Goal: Information Seeking & Learning: Find specific fact

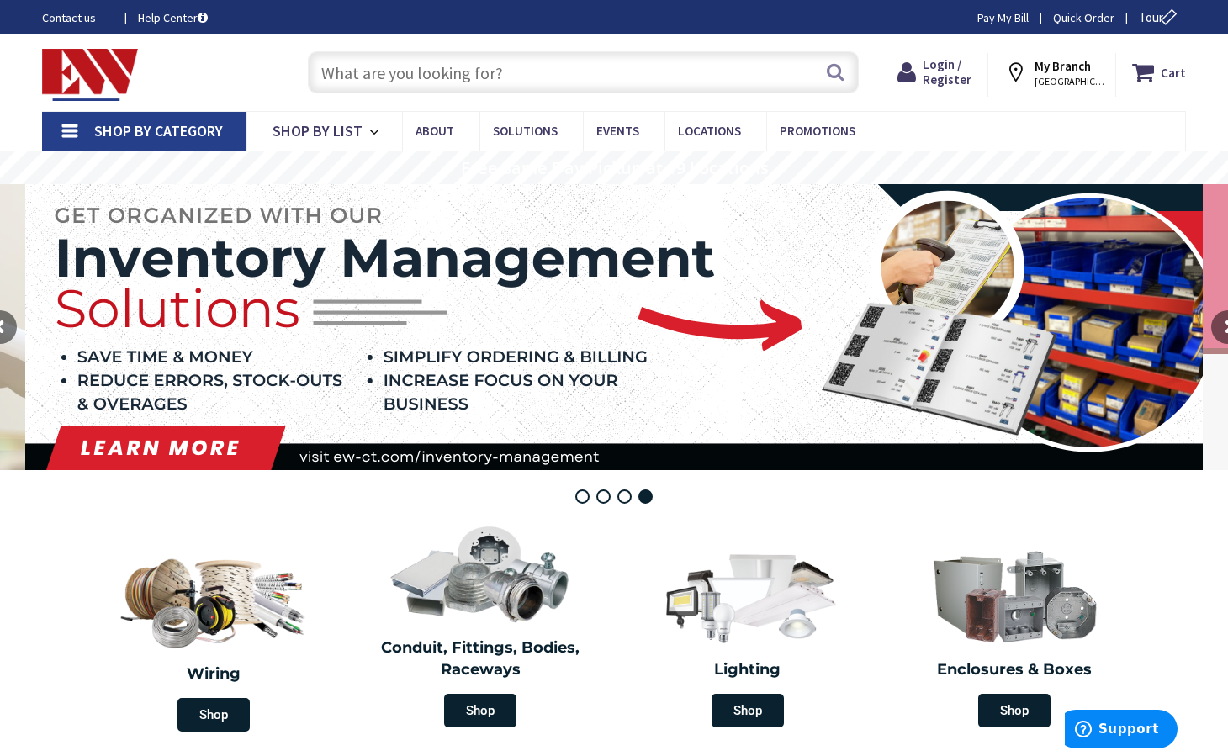
click at [378, 84] on input "text" at bounding box center [583, 72] width 551 height 42
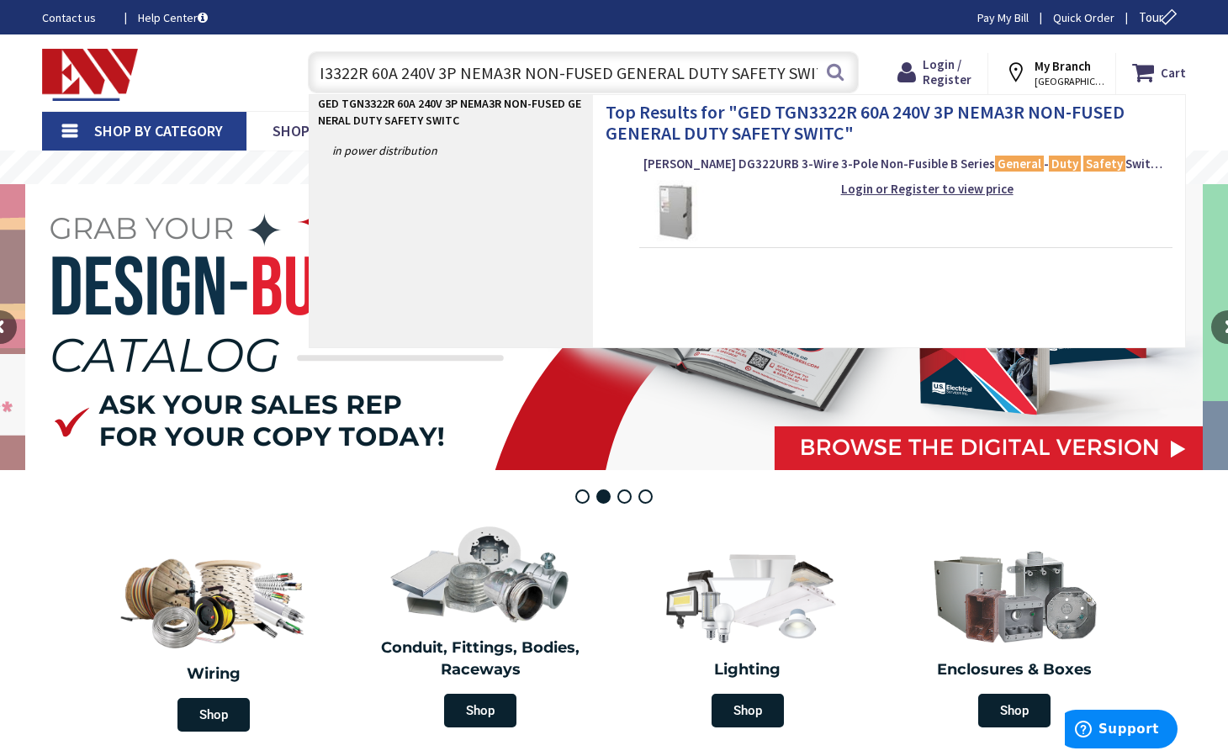
scroll to position [0, 73]
type input "GED TGN3322R 60A 240V 3P NEMA3R NON-FUSED GENERAL DUTY SAFETY SWITCH"
click at [845, 126] on strong "GED TGN3322R 60A 240V 3P NEMA3R NON-FUSED GENERAL DUTY SAFETY SWITCH" at bounding box center [865, 122] width 519 height 44
click at [899, 165] on span "[PERSON_NAME] DG322URB 3-Wire 3-Pole Non-Fusible B Series General - Duty Safety…" at bounding box center [906, 164] width 525 height 17
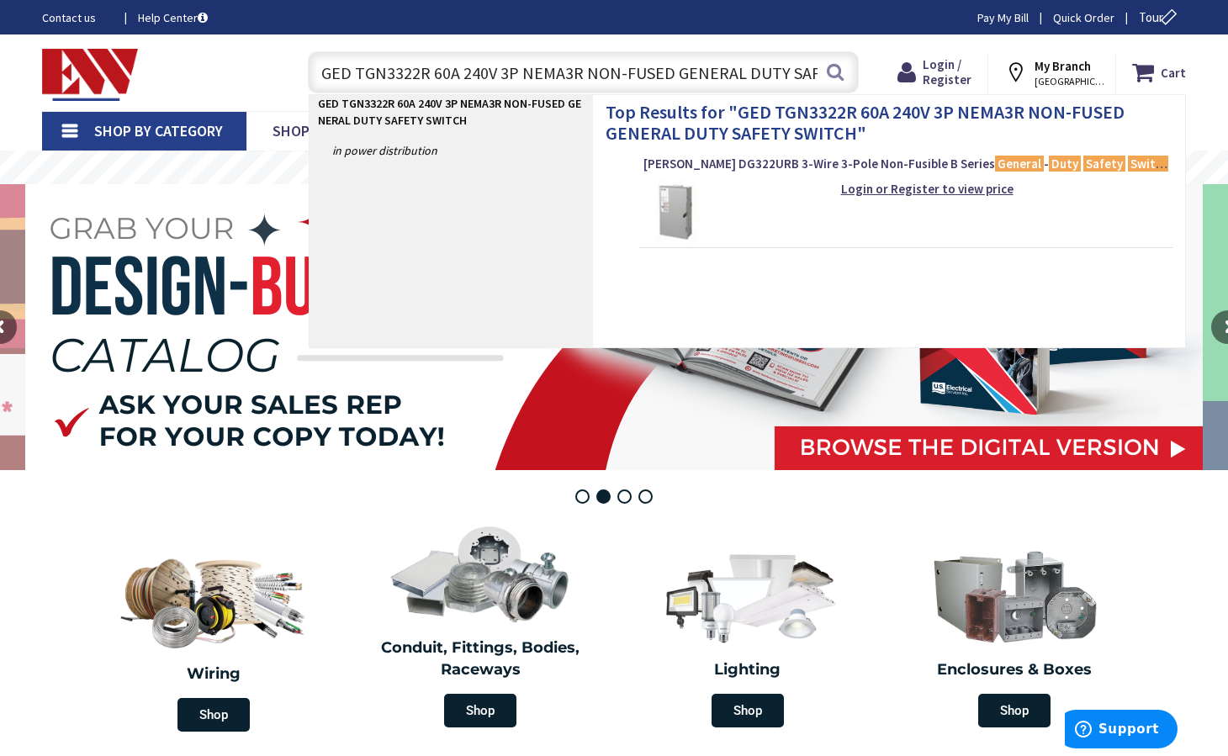
click at [689, 197] on img at bounding box center [675, 211] width 63 height 63
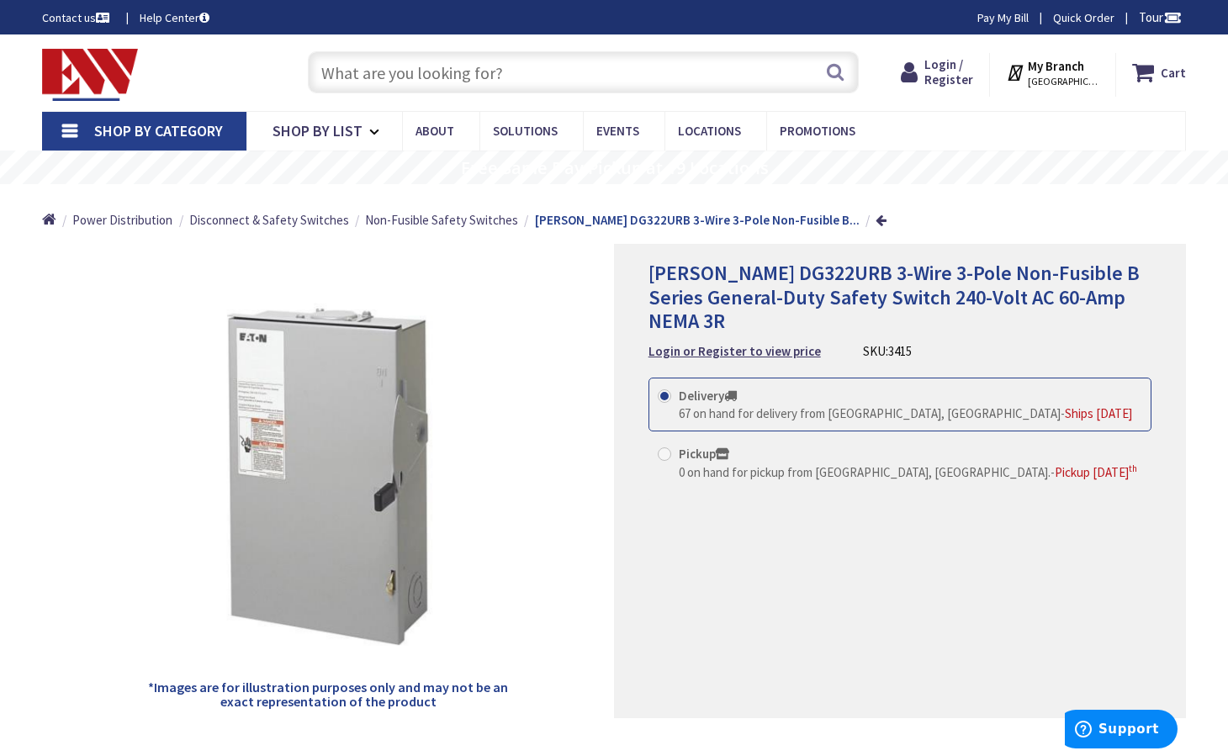
click at [1153, 300] on div "Eaton DG322URB 3-Wire 3-Pole Non-Fusible B Series General-Duty Safety Switch 24…" at bounding box center [900, 481] width 572 height 474
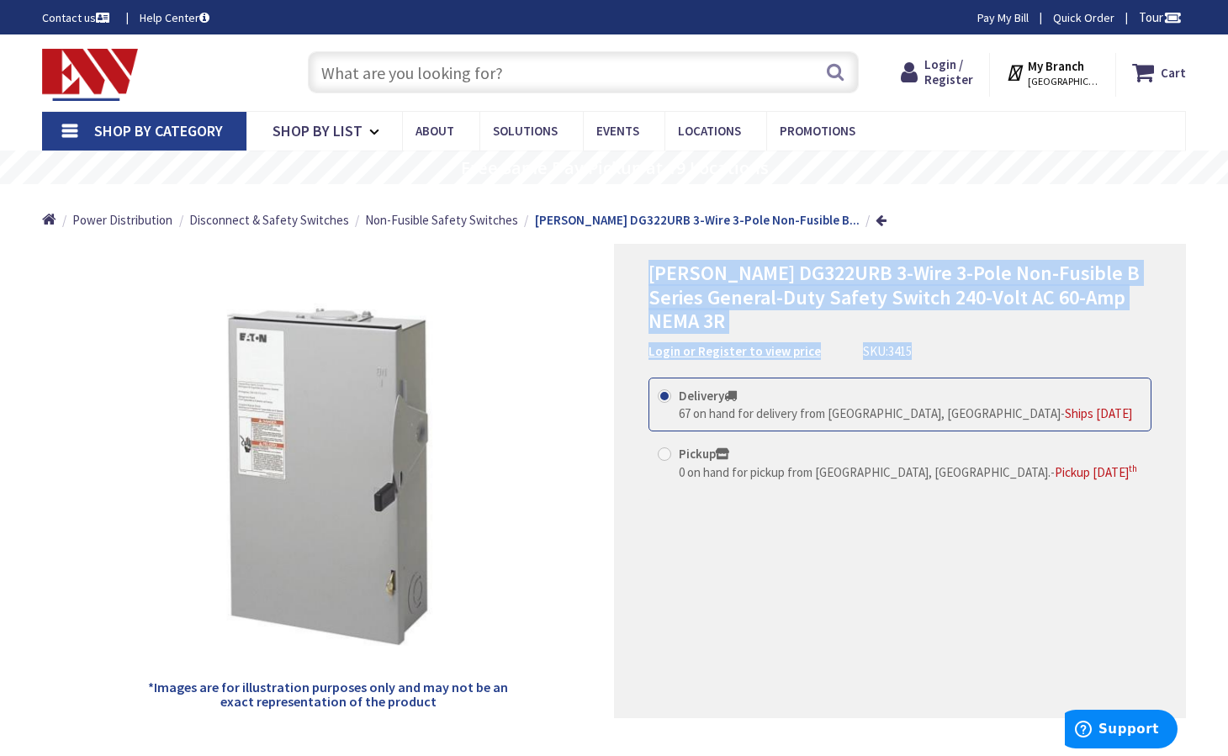
drag, startPoint x: 1010, startPoint y: 331, endPoint x: 637, endPoint y: 261, distance: 379.3
click at [637, 261] on div "Eaton DG322URB 3-Wire 3-Pole Non-Fusible B Series General-Duty Safety Switch 24…" at bounding box center [900, 481] width 572 height 474
drag, startPoint x: 637, startPoint y: 261, endPoint x: 658, endPoint y: 264, distance: 21.3
copy div "Eaton DG322URB 3-Wire 3-Pole Non-Fusible B Series General-Duty Safety Switch 24…"
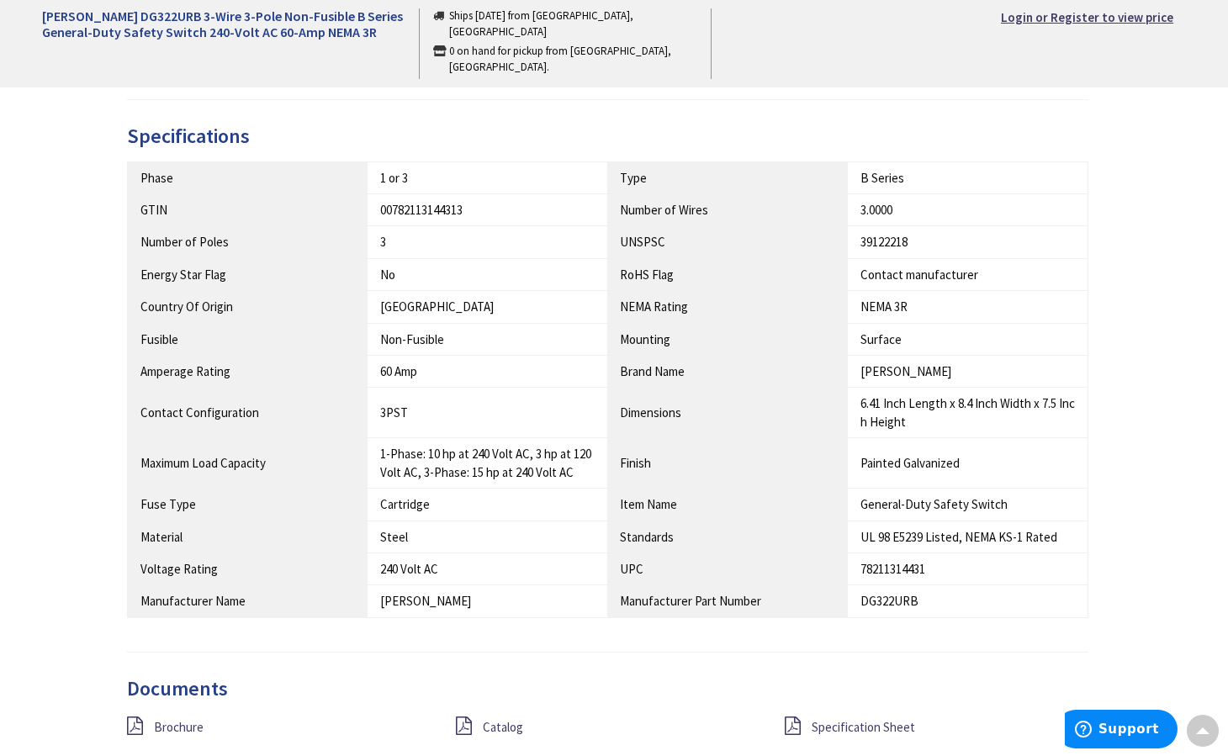
scroll to position [925, 0]
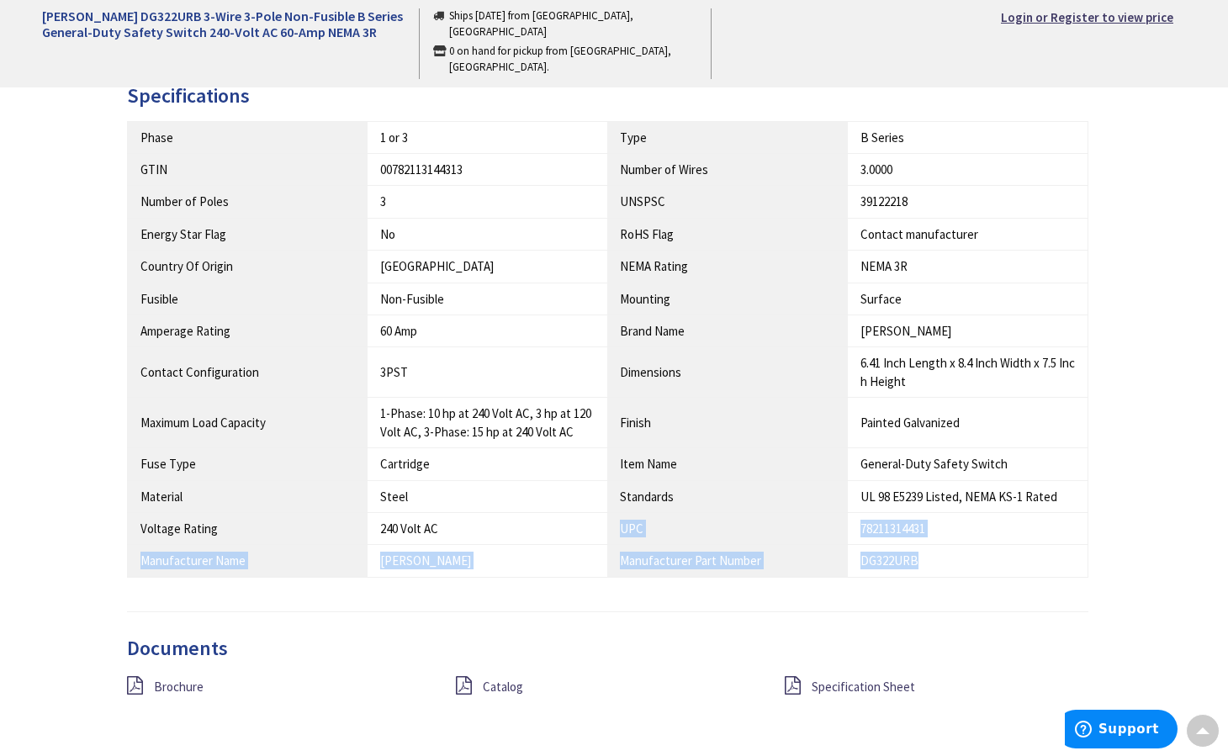
drag, startPoint x: 965, startPoint y: 551, endPoint x: 440, endPoint y: 543, distance: 525.0
click at [440, 543] on tbody "Phase 1 or 3 Type B Series GTIN 00782113144313 Number of Wires 3.0000" at bounding box center [607, 349] width 961 height 456
copy tbody "UPC 78211314431 Manufacturer Name Eaton Manufacturer Part Number DG322URB"
